Goal: Information Seeking & Learning: Learn about a topic

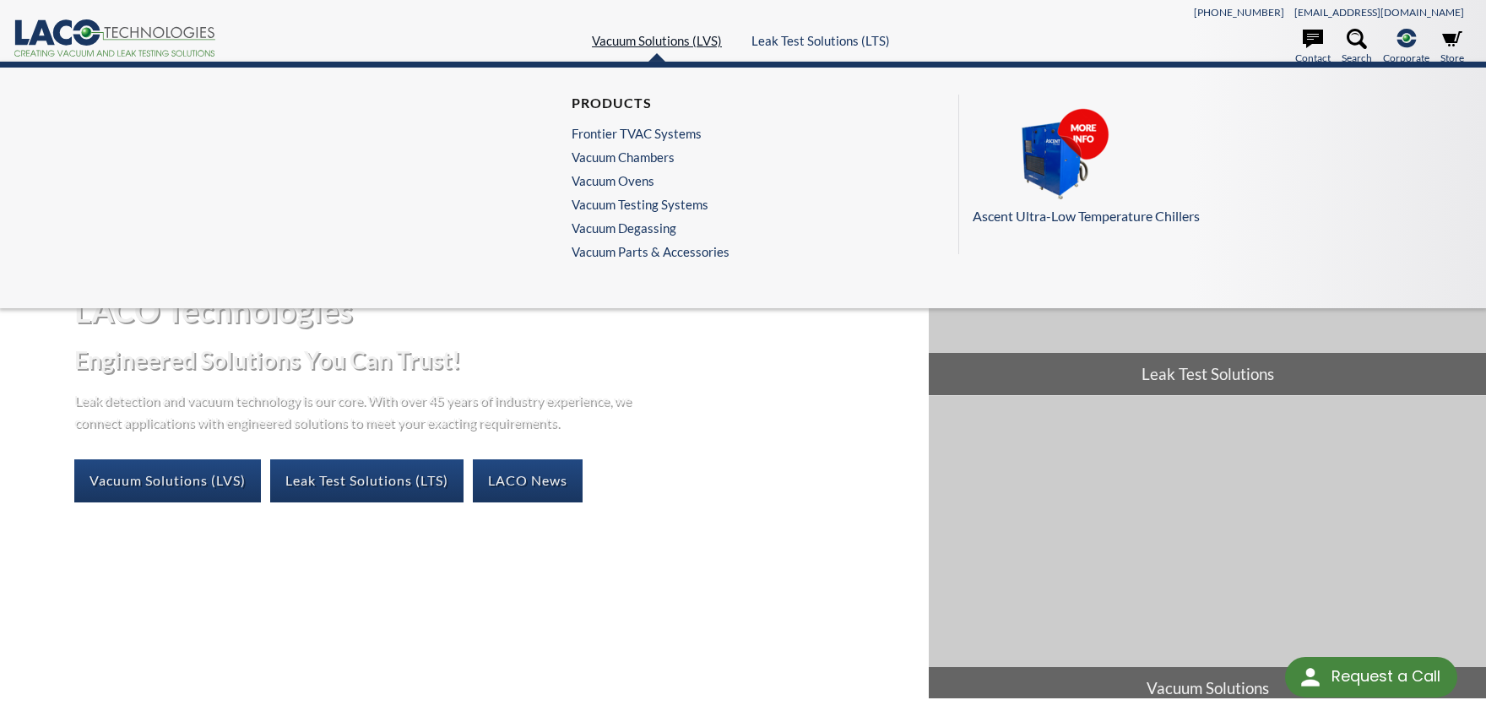
click at [665, 33] on link "Vacuum Solutions (LVS)" at bounding box center [657, 40] width 130 height 15
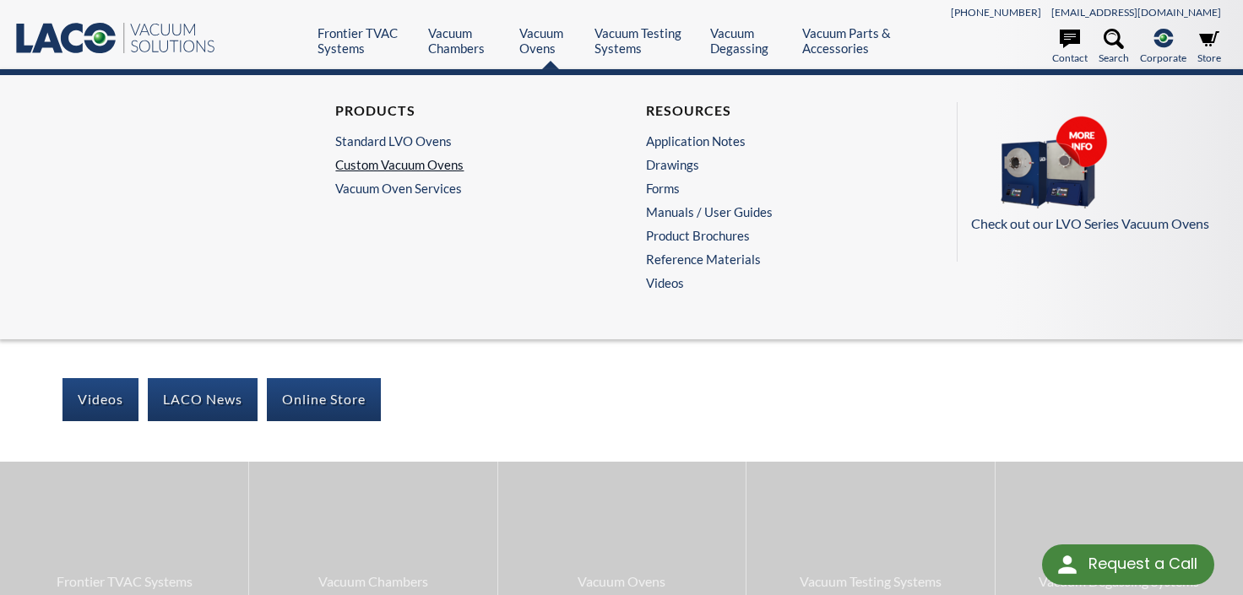
click at [400, 157] on link "Custom Vacuum Ovens" at bounding box center [461, 164] width 253 height 15
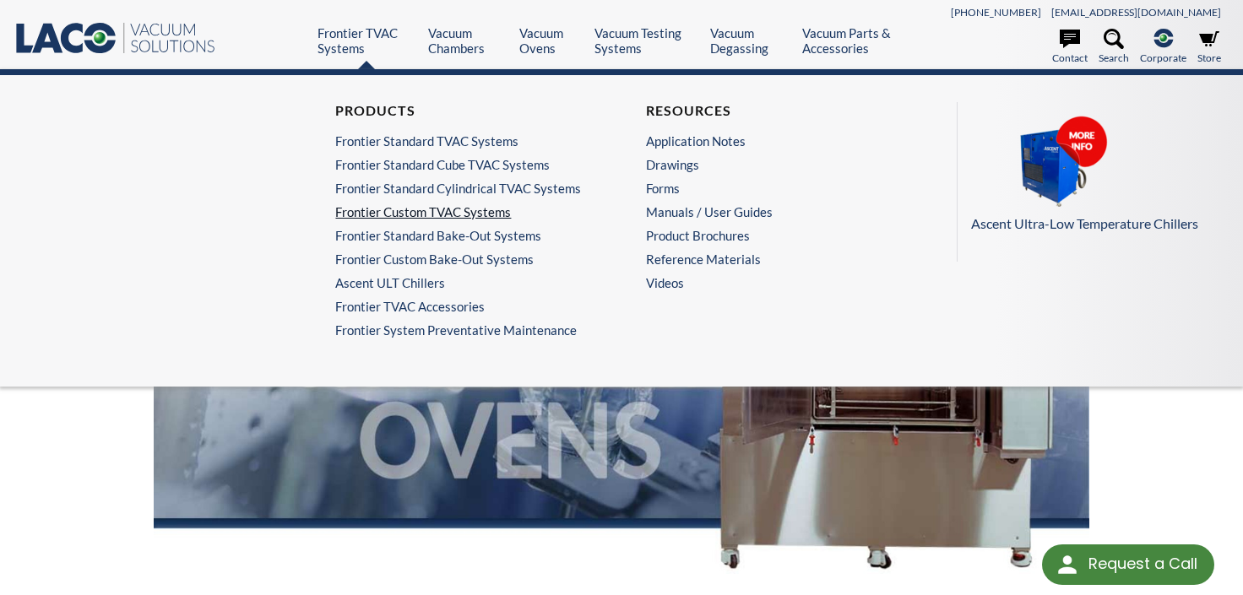
click at [393, 204] on link "Frontier Custom TVAC Systems" at bounding box center [461, 211] width 253 height 15
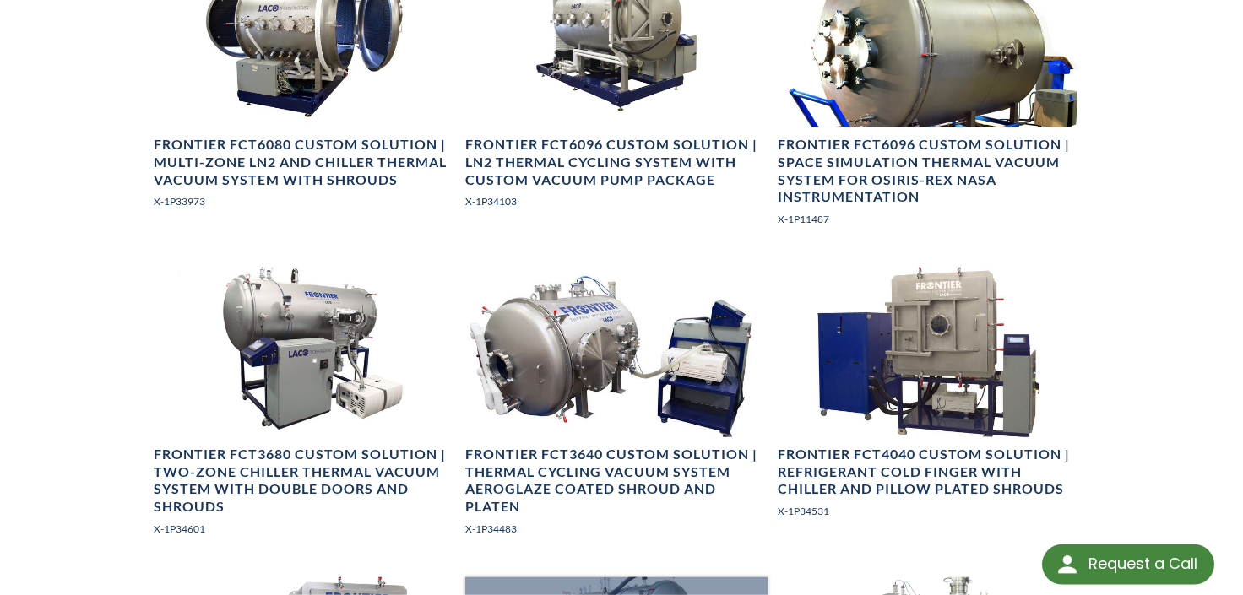
scroll to position [1107, 0]
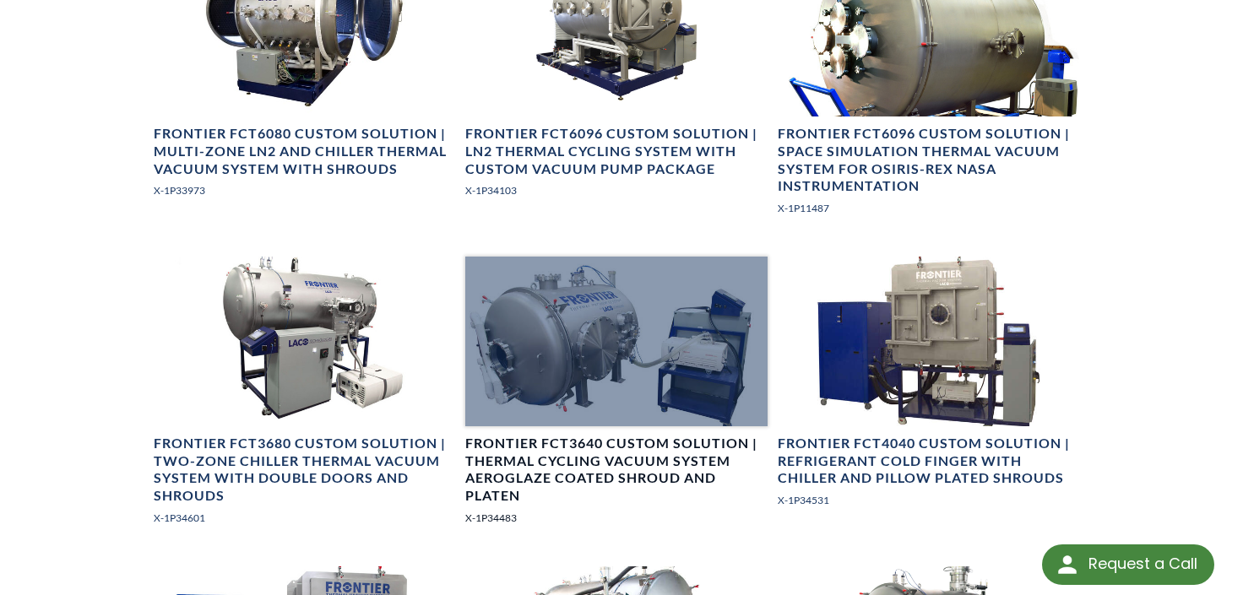
click at [568, 435] on h4 "Frontier FCT3640 Custom Solution | Thermal Cycling Vacuum System Aeroglaze Coat…" at bounding box center [616, 470] width 302 height 70
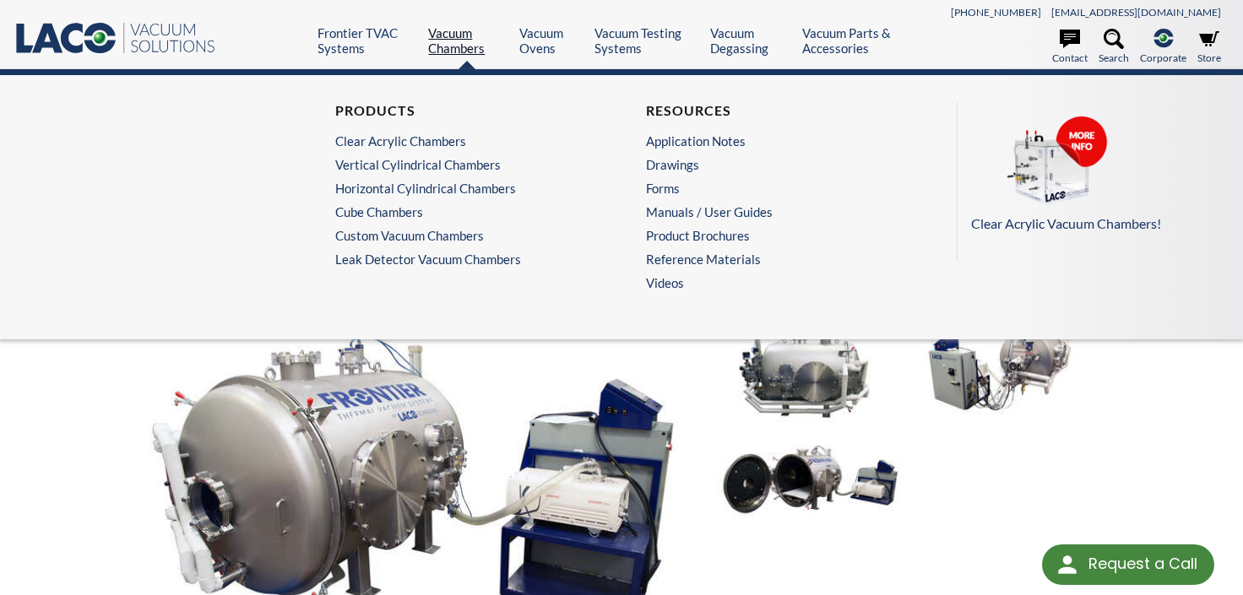
click at [460, 27] on link "Vacuum Chambers" at bounding box center [467, 40] width 78 height 30
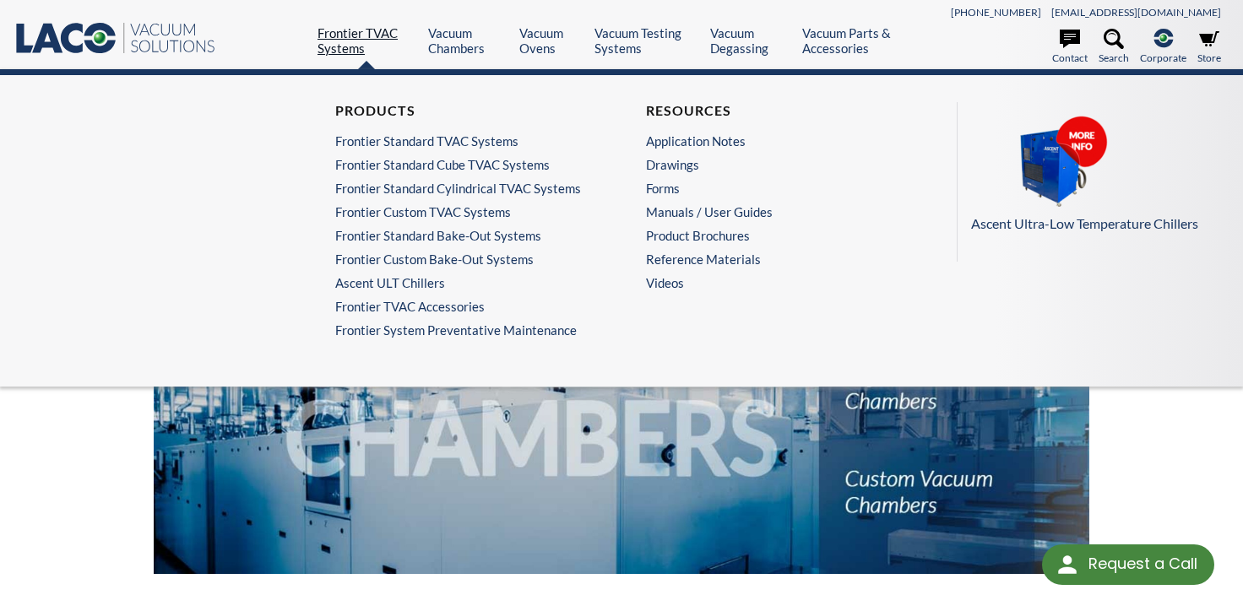
click at [376, 30] on link "Frontier TVAC Systems" at bounding box center [367, 40] width 98 height 30
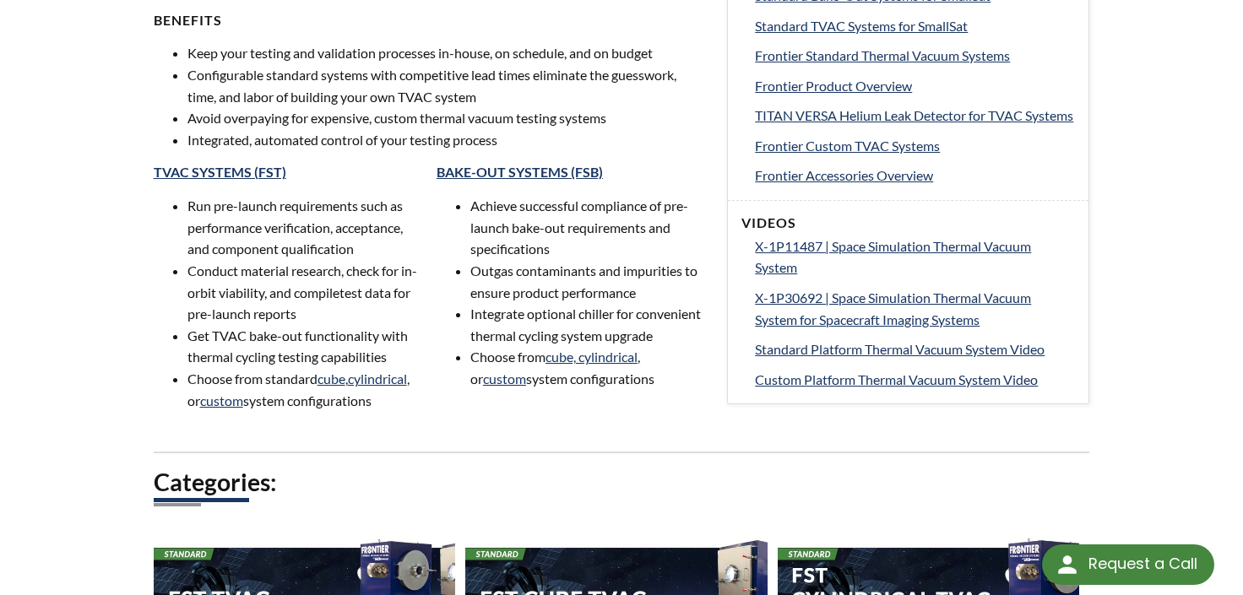
scroll to position [1181, 0]
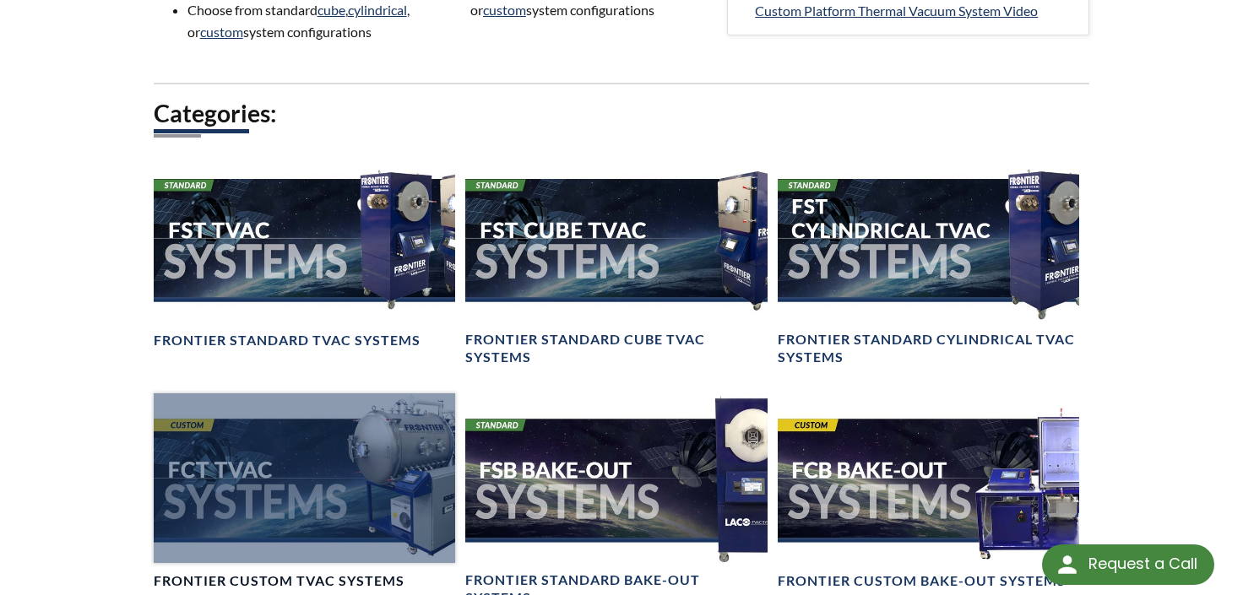
click at [288, 394] on div at bounding box center [305, 479] width 302 height 170
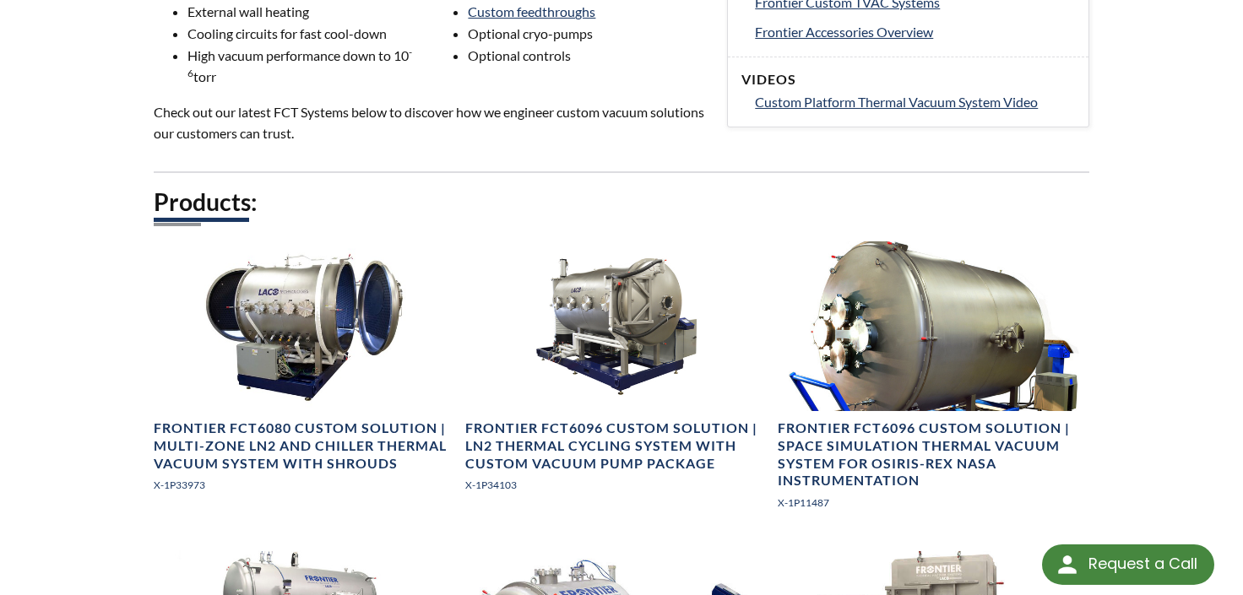
scroll to position [754, 0]
